Goal: Navigation & Orientation: Go to known website

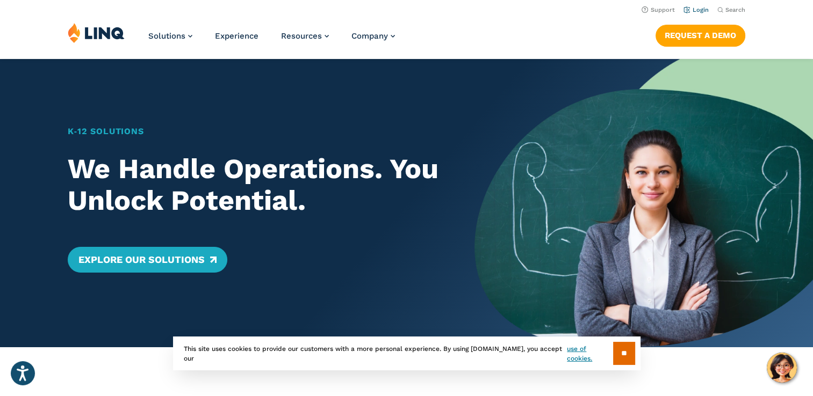
click at [696, 11] on link "Login" at bounding box center [695, 9] width 25 height 7
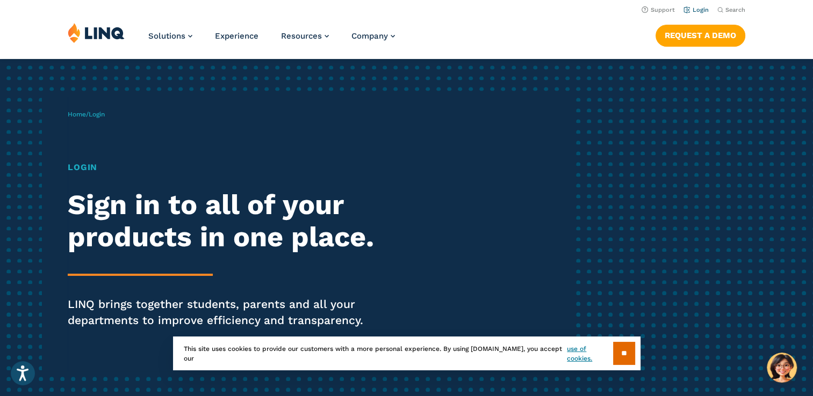
click at [699, 14] on li "Login" at bounding box center [695, 9] width 25 height 12
click at [696, 11] on link "Login" at bounding box center [695, 9] width 25 height 7
click at [622, 356] on input "**" at bounding box center [624, 353] width 22 height 23
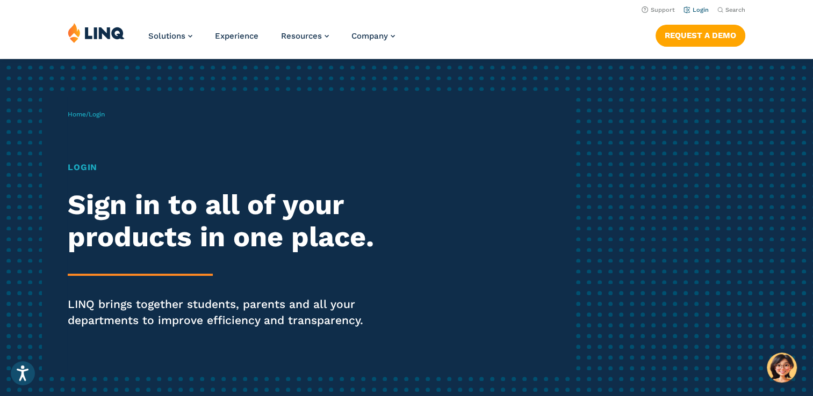
click at [703, 5] on li "Login" at bounding box center [695, 9] width 25 height 12
click at [703, 10] on link "Login" at bounding box center [695, 9] width 25 height 7
